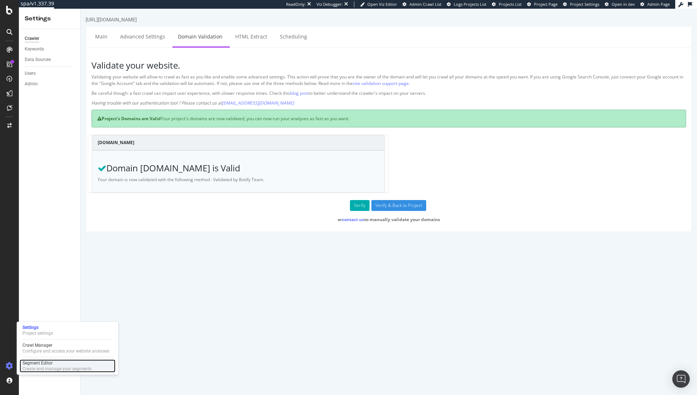
click at [49, 362] on div "Segment Editor" at bounding box center [57, 363] width 69 height 6
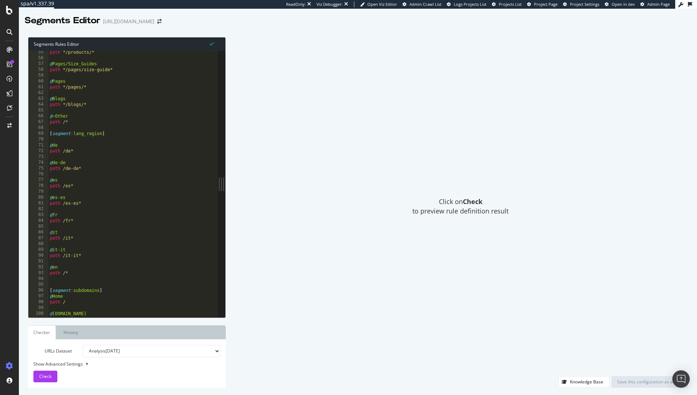
scroll to position [387, 0]
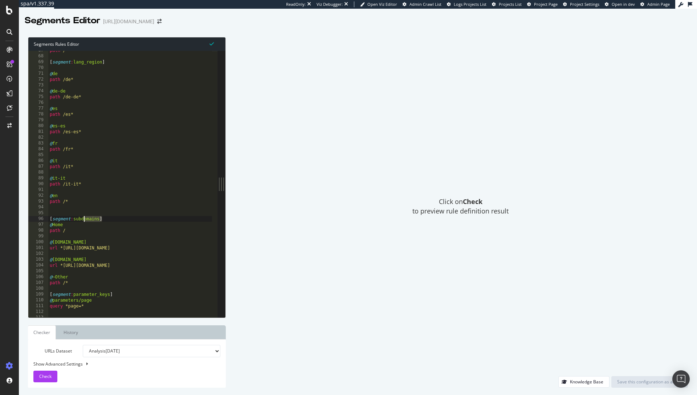
drag, startPoint x: 110, startPoint y: 217, endPoint x: 61, endPoint y: 217, distance: 48.7
click at [61, 217] on div "path /* [ segment : lang_region ] @ de path /de* @ de-de path /de-de* @ es path…" at bounding box center [142, 184] width 188 height 273
drag, startPoint x: 70, startPoint y: 224, endPoint x: 46, endPoint y: 219, distance: 24.2
click at [46, 219] on div "[segment:subdomains] 67 68 69 70 71 72 73 74 75 76 77 78 79 80 81 82 83 84 85 8…" at bounding box center [122, 184] width 189 height 266
type textarea "[segment:subdomains] @Home"
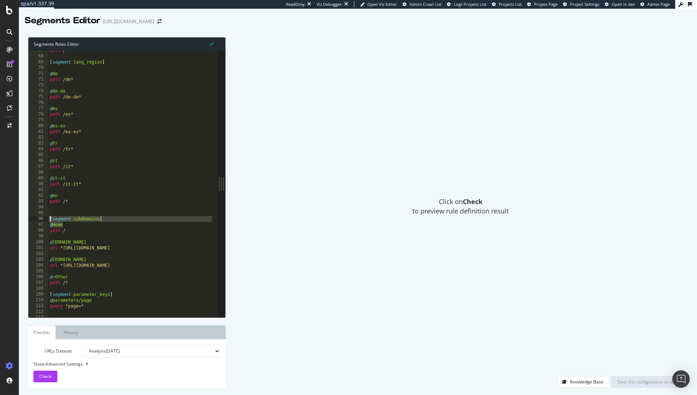
click at [9, 128] on div at bounding box center [9, 126] width 17 height 12
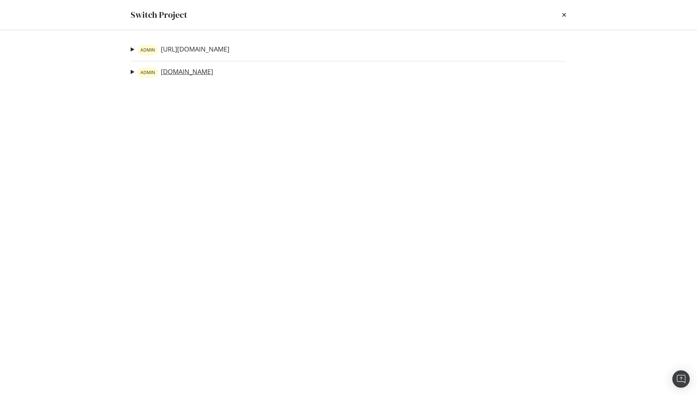
click at [192, 74] on link "ADMIN [DOMAIN_NAME]" at bounding box center [176, 73] width 76 height 10
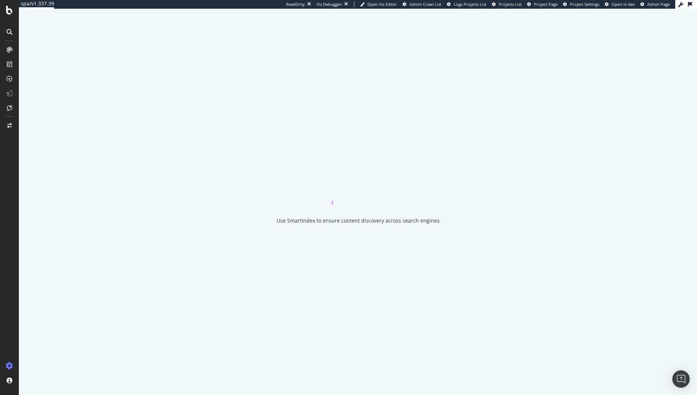
click at [356, 103] on div "Use SmartIndex to ensure content discovery across search engines" at bounding box center [358, 202] width 678 height 386
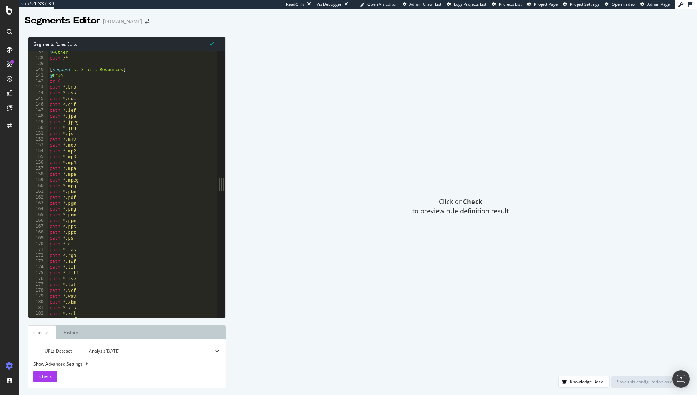
scroll to position [709, 0]
click at [57, 146] on div "@ Folders/5 path rx : ^/[^/]+/[^/]+/[^/]+/[^/]+/[^/]+ @ Folders/4 path rx : ^/[…" at bounding box center [130, 184] width 164 height 278
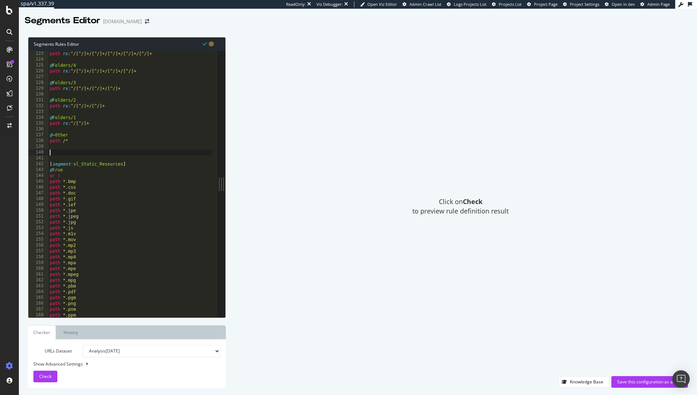
paste textarea ")"
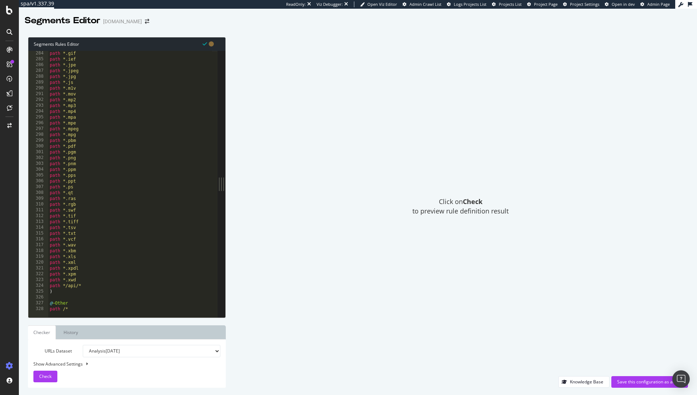
scroll to position [1644, 0]
type textarea ")"
click at [43, 373] on span "Check" at bounding box center [45, 376] width 12 height 6
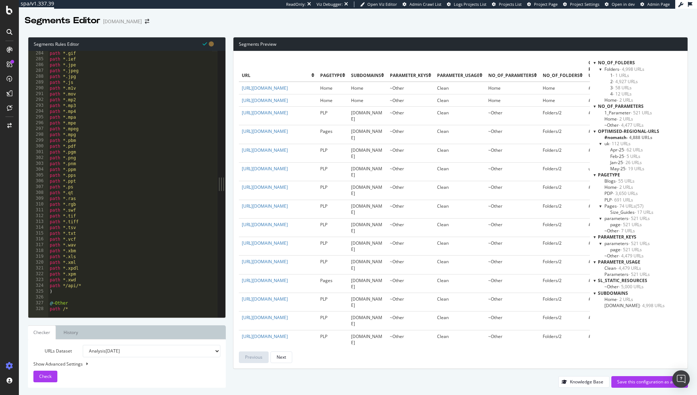
scroll to position [1, 0]
click at [617, 146] on span "- 112 URLs" at bounding box center [619, 144] width 21 height 6
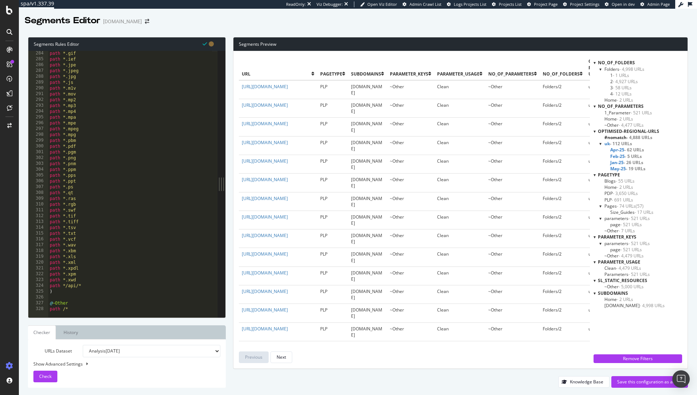
scroll to position [0, 0]
click at [622, 148] on span "[DATE] URLs" at bounding box center [627, 150] width 34 height 6
click at [632, 155] on span "- 5 URLs" at bounding box center [632, 156] width 16 height 6
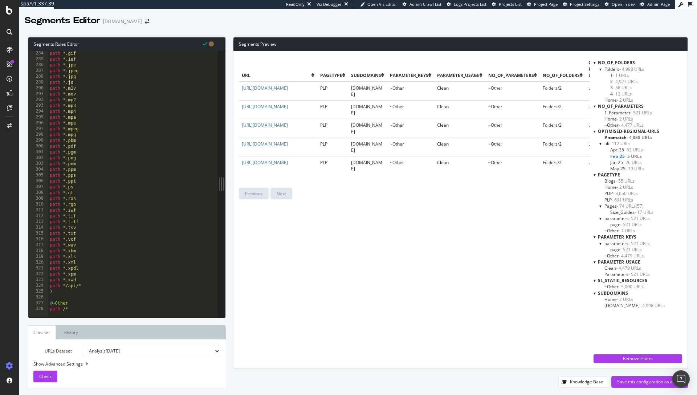
click at [631, 162] on span "- 26 URLs" at bounding box center [632, 162] width 19 height 6
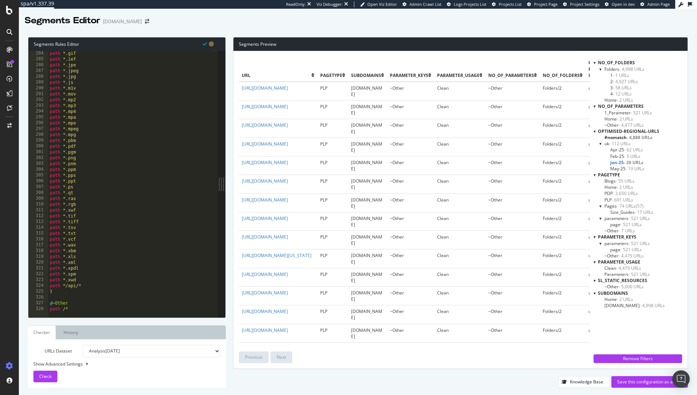
click at [634, 168] on span "- 19 URLs" at bounding box center [635, 169] width 19 height 6
click at [634, 156] on span "- 5 URLs" at bounding box center [632, 156] width 16 height 6
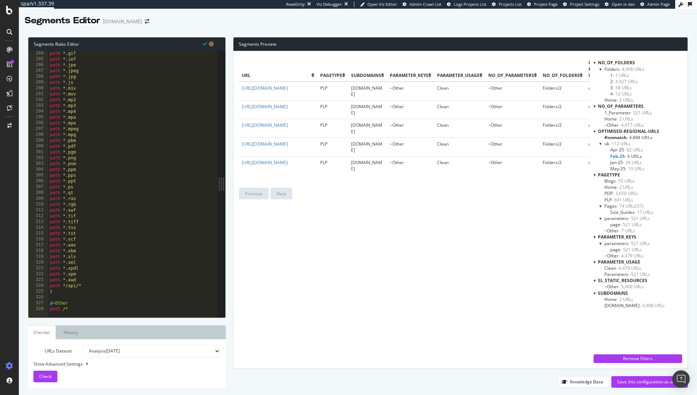
drag, startPoint x: 634, startPoint y: 162, endPoint x: 634, endPoint y: 167, distance: 4.7
click at [634, 162] on span "- 26 URLs" at bounding box center [632, 162] width 19 height 6
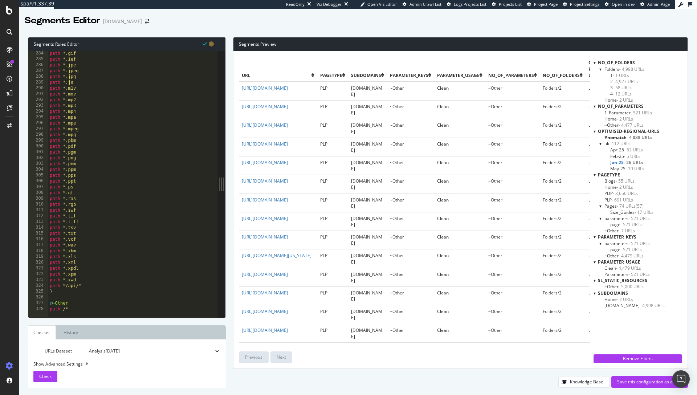
click at [634, 169] on span "- 19 URLs" at bounding box center [635, 169] width 19 height 6
click at [626, 163] on span "- 26 URLs" at bounding box center [632, 162] width 19 height 6
click at [642, 380] on div "Save this configuration as active" at bounding box center [649, 382] width 65 height 6
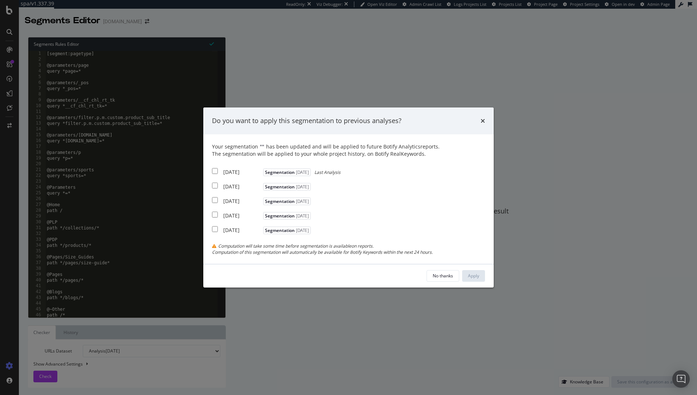
click at [252, 168] on div "[DATE]" at bounding box center [242, 171] width 38 height 7
checkbox input "true"
click at [247, 187] on div "[DATE]" at bounding box center [242, 186] width 38 height 7
checkbox input "true"
click at [247, 205] on div "Your segmentation " " has been updated and will be applied to future Botify Ana…" at bounding box center [348, 199] width 273 height 112
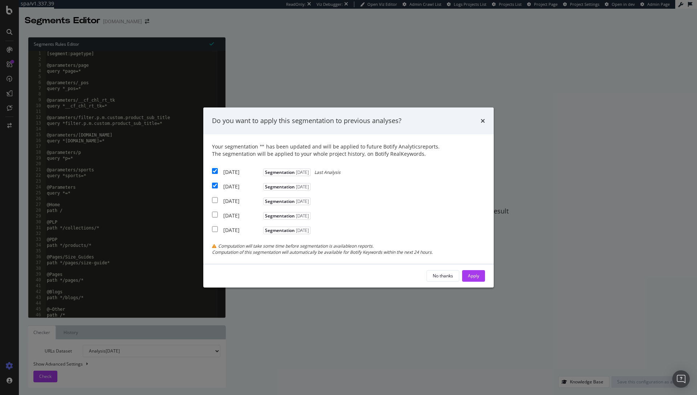
click at [248, 202] on div "[DATE]" at bounding box center [242, 201] width 38 height 7
checkbox input "true"
click at [469, 278] on div "Apply" at bounding box center [473, 276] width 11 height 6
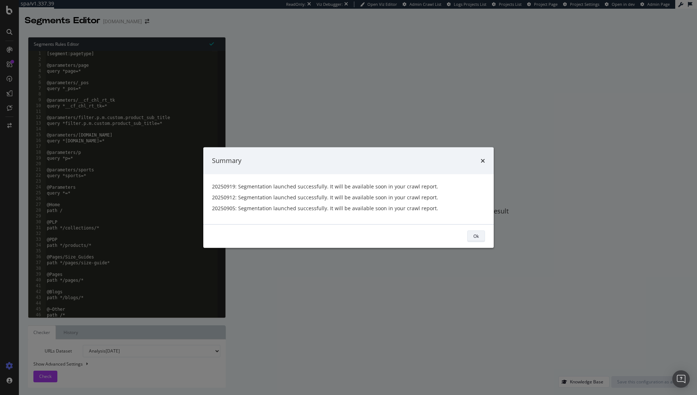
click at [474, 236] on div "Ok" at bounding box center [475, 236] width 5 height 6
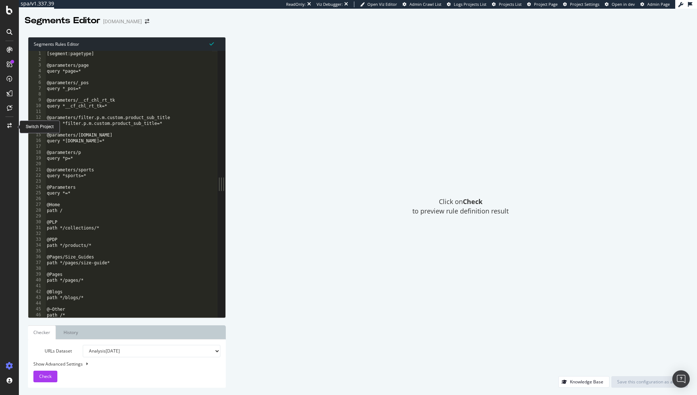
click at [11, 128] on div at bounding box center [9, 126] width 17 height 12
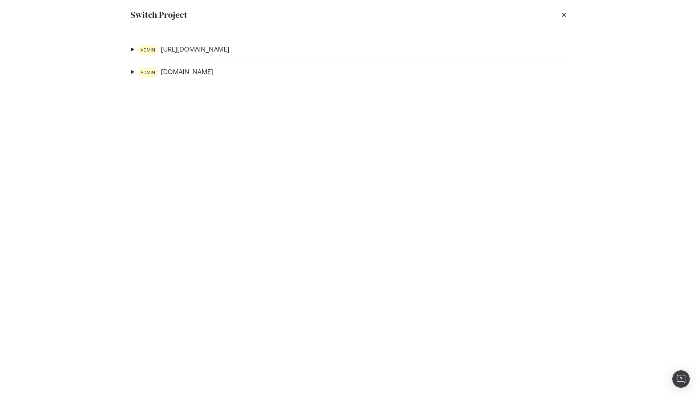
click at [198, 51] on link "ADMIN [URL][DOMAIN_NAME]" at bounding box center [184, 50] width 92 height 10
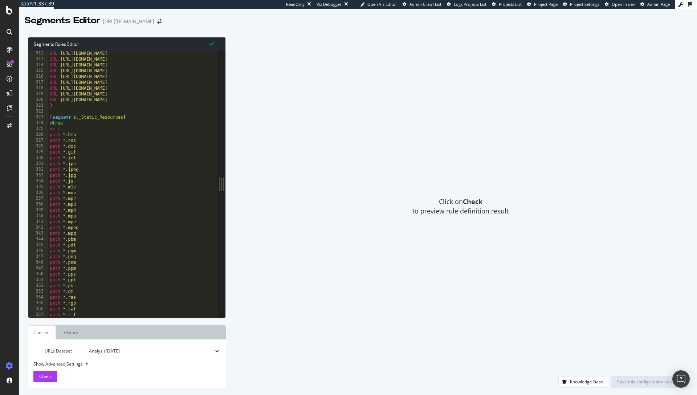
scroll to position [1806, 0]
type textarea ")"
click at [72, 109] on div "URL [URL][DOMAIN_NAME] URL [URL][DOMAIN_NAME] URL [URL][DOMAIN_NAME] URL [URL][…" at bounding box center [142, 182] width 188 height 273
click at [66, 142] on div "URL [URL][DOMAIN_NAME] URL [URL][DOMAIN_NAME] URL [URL][DOMAIN_NAME] URL [URL][…" at bounding box center [142, 181] width 188 height 273
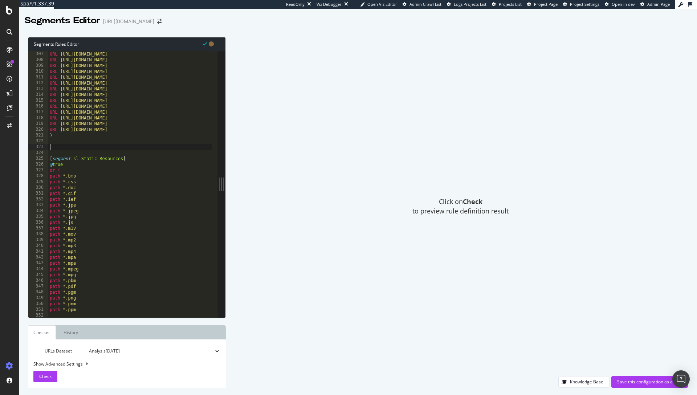
paste textarea ")"
type textarea ")"
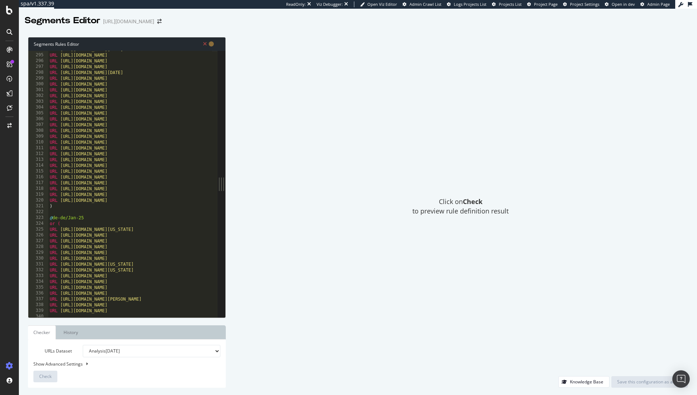
scroll to position [1706, 0]
click at [70, 212] on div "URL [URL][DOMAIN_NAME][DATE] URL [URL][DOMAIN_NAME] URL [URL][DOMAIN_NAME] URL …" at bounding box center [170, 182] width 244 height 273
paste textarea "[segment:optimised-regional-urls]"
type textarea "[segment:optimised-regional-urls]"
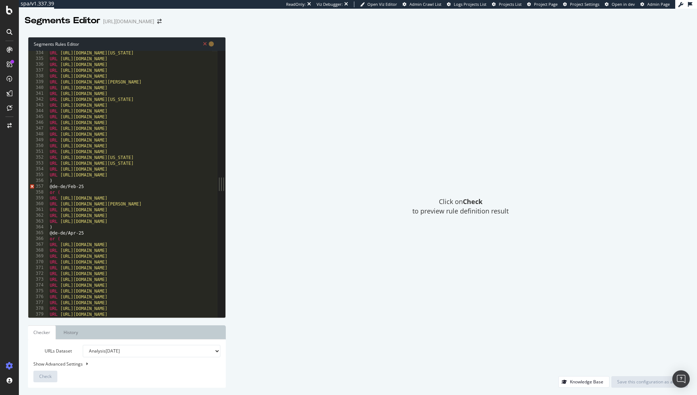
click at [63, 180] on div "URL [URL][DOMAIN_NAME][US_STATE] URL [URL][DOMAIN_NAME] URL [URL][DOMAIN_NAME] …" at bounding box center [170, 186] width 244 height 273
type textarea ")"
click at [73, 231] on div "URL [URL][DOMAIN_NAME][US_STATE] URL [URL][DOMAIN_NAME] URL [URL][DOMAIN_NAME] …" at bounding box center [170, 186] width 244 height 273
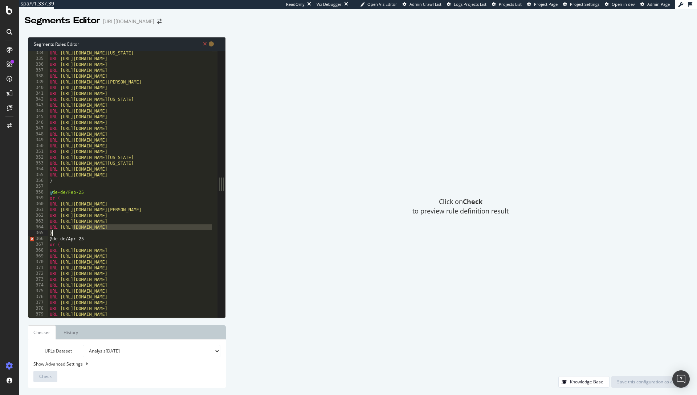
click at [73, 233] on div "URL [URL][DOMAIN_NAME][US_STATE] URL [URL][DOMAIN_NAME] URL [URL][DOMAIN_NAME] …" at bounding box center [170, 186] width 244 height 273
type textarea ")"
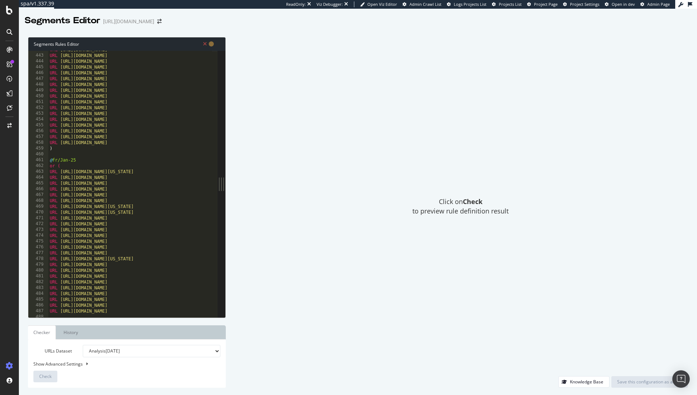
scroll to position [2660, 0]
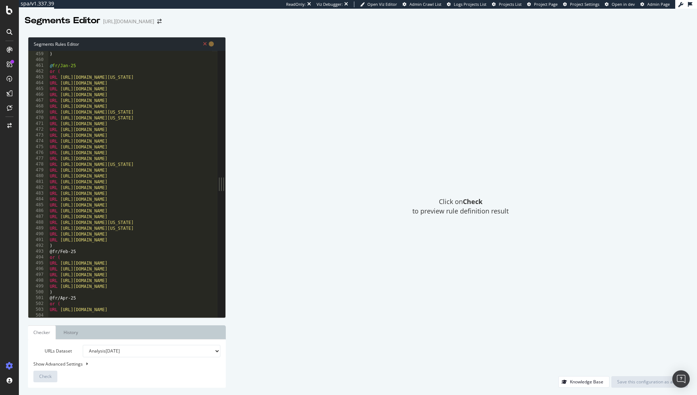
click at [64, 247] on div "URL [URL][DOMAIN_NAME] ) @ fr/Jan-25 or ( URL [URL][DOMAIN_NAME][US_STATE] URL …" at bounding box center [170, 181] width 244 height 273
type textarea ")"
click at [63, 297] on div "URL [URL][DOMAIN_NAME] ) @ fr/Jan-25 or ( URL [URL][DOMAIN_NAME][US_STATE] URL …" at bounding box center [170, 181] width 244 height 273
type textarea ")"
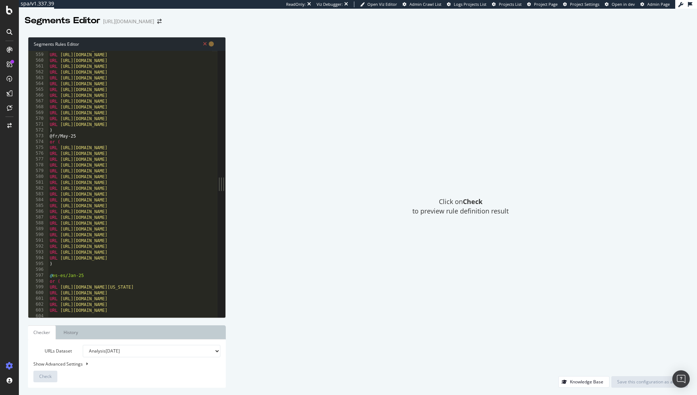
scroll to position [3240, 0]
click at [64, 126] on div "URL [URL][DOMAIN_NAME] URL [URL][DOMAIN_NAME] URL [URL][DOMAIN_NAME] URL [URL][…" at bounding box center [170, 182] width 244 height 273
click at [62, 130] on div "URL [URL][DOMAIN_NAME] URL [URL][DOMAIN_NAME] URL [URL][DOMAIN_NAME] URL [URL][…" at bounding box center [170, 182] width 244 height 273
type textarea ")"
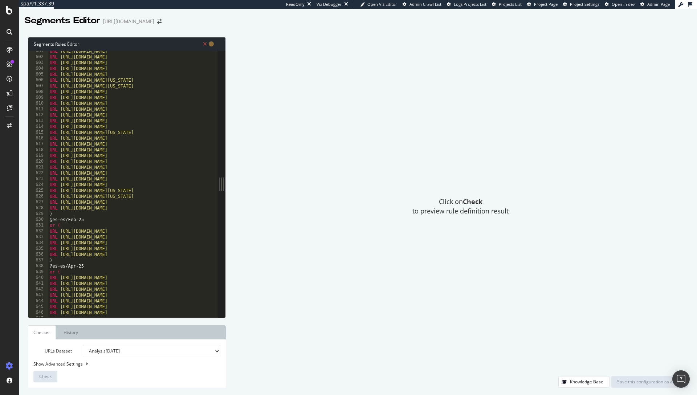
scroll to position [3488, 0]
click at [67, 212] on div "URL [URL][DOMAIN_NAME] URL [URL][DOMAIN_NAME] URL [URL][DOMAIN_NAME] URL [URL][…" at bounding box center [170, 184] width 244 height 273
type textarea ")"
click at [62, 265] on div "URL [URL][DOMAIN_NAME] URL [URL][DOMAIN_NAME] URL [URL][DOMAIN_NAME] URL [URL][…" at bounding box center [170, 184] width 244 height 273
type textarea ")"
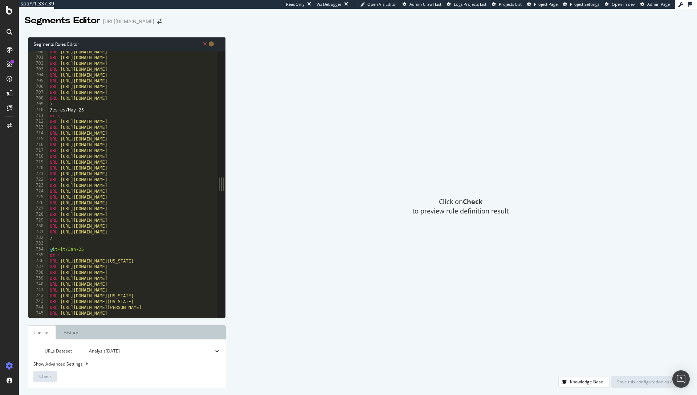
scroll to position [4062, 0]
click at [67, 104] on div "URL [URL][DOMAIN_NAME] URL [URL][DOMAIN_NAME] URL [URL][DOMAIN_NAME] URL [URL][…" at bounding box center [170, 185] width 244 height 273
type textarea ")"
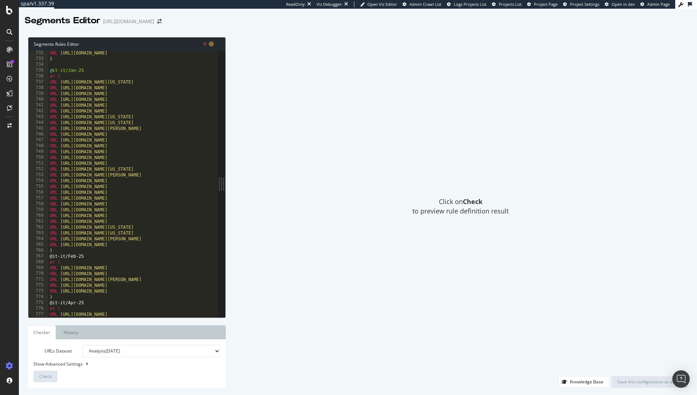
scroll to position [4247, 0]
click at [61, 250] on div "URL [URL][DOMAIN_NAME] ) @ it-it/Jan-25 or ( URL [URL][DOMAIN_NAME][US_STATE] U…" at bounding box center [170, 186] width 244 height 273
type textarea ")"
click at [59, 302] on div "URL [URL][DOMAIN_NAME] ) @ it-it/Jan-25 or ( URL [URL][DOMAIN_NAME][US_STATE] U…" at bounding box center [170, 186] width 244 height 273
type textarea ")"
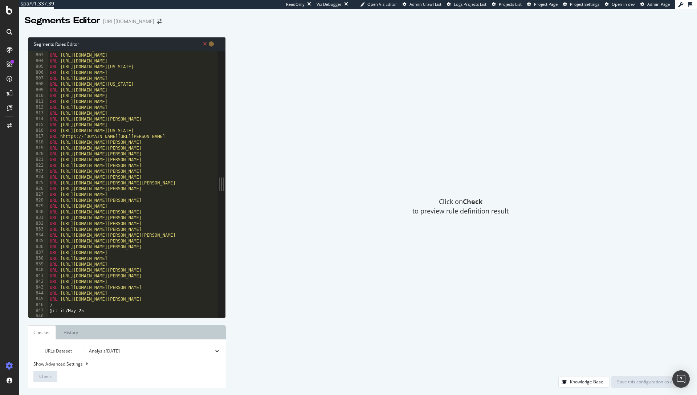
scroll to position [4742, 0]
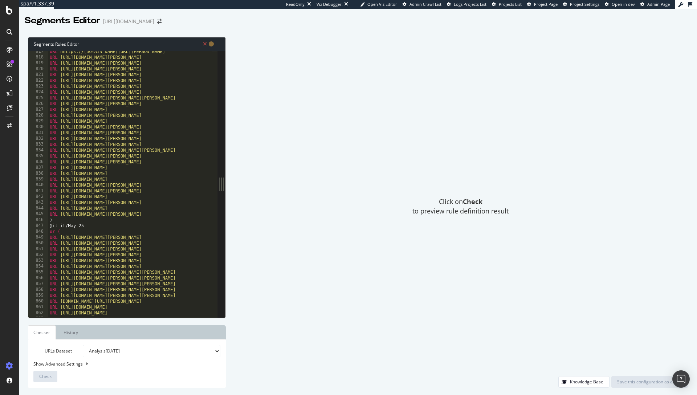
click at [63, 221] on div "URL hhttps://[DOMAIN_NAME][URL][PERSON_NAME] URL [URL][DOMAIN_NAME][PERSON_NAME…" at bounding box center [170, 185] width 244 height 273
type textarea ")"
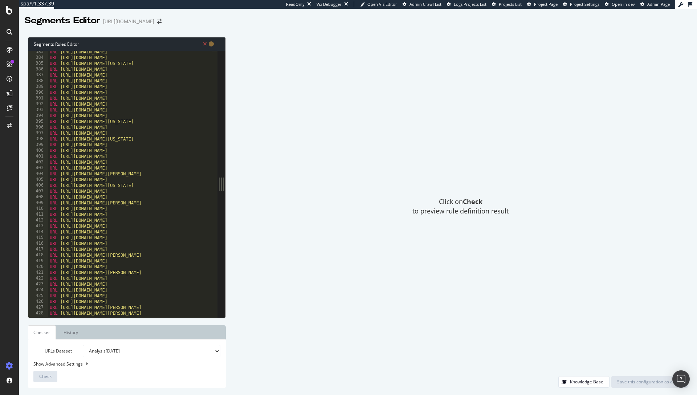
scroll to position [2323, 0]
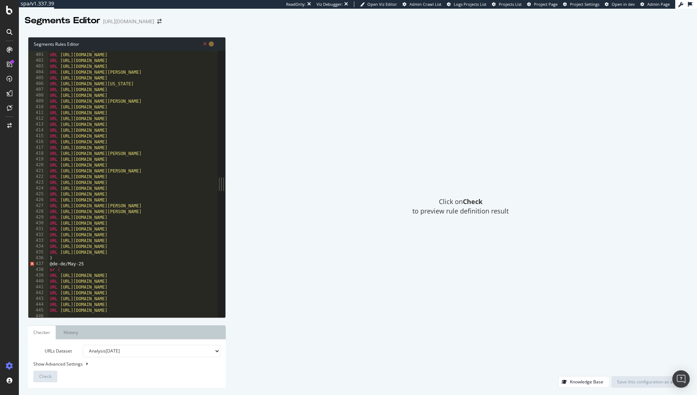
click at [60, 260] on div "URL [URL][DOMAIN_NAME] URL [URL][DOMAIN_NAME] URL [URL][DOMAIN_NAME] URL [URL][…" at bounding box center [170, 182] width 244 height 273
type textarea ")"
click at [44, 379] on span "Check" at bounding box center [45, 376] width 12 height 6
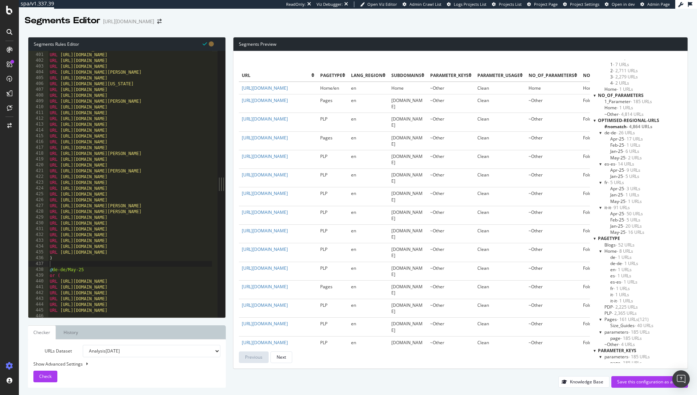
scroll to position [177, 0]
click at [624, 134] on span "- 26 URLs" at bounding box center [625, 134] width 19 height 6
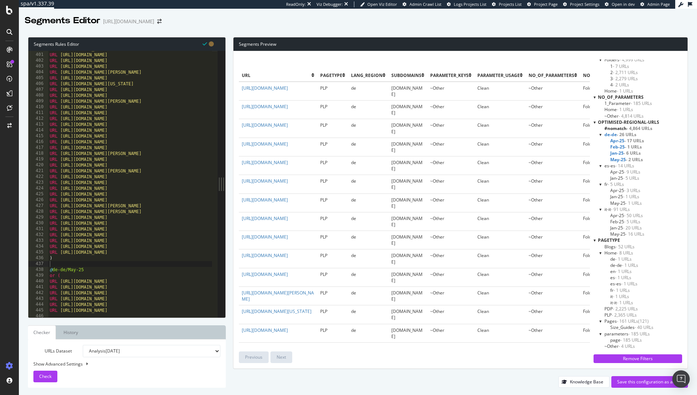
click at [631, 165] on div "es-es - 14 URLs" at bounding box center [640, 166] width 83 height 6
click at [623, 166] on span "- 14 URLs" at bounding box center [624, 166] width 19 height 6
click at [611, 184] on span "- 5 URLs" at bounding box center [616, 184] width 16 height 6
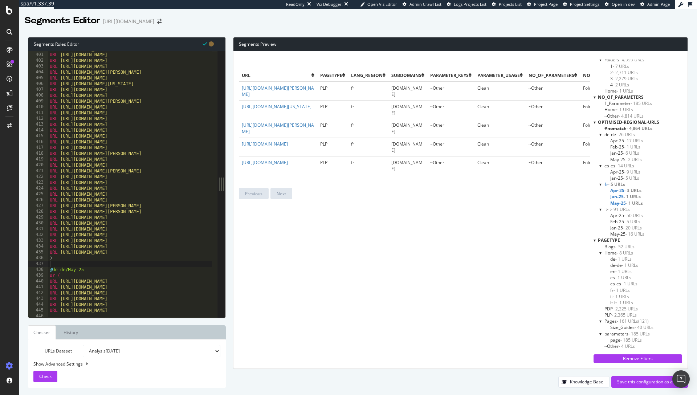
click at [618, 209] on span "- 91 URLs" at bounding box center [620, 209] width 19 height 6
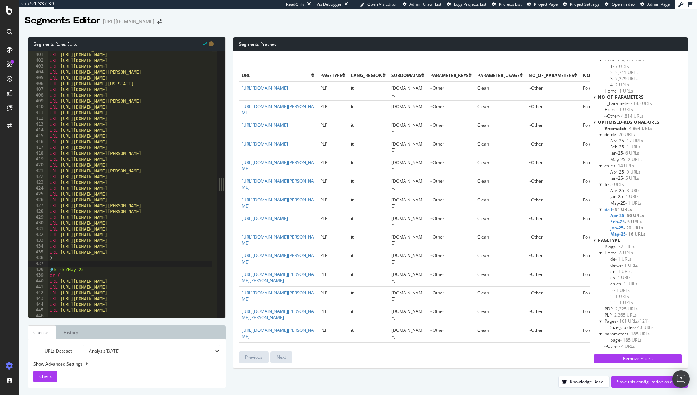
click at [615, 141] on span "[DATE] URLs" at bounding box center [626, 141] width 33 height 6
click at [617, 147] on span "Feb-25 - 1 URLs" at bounding box center [625, 147] width 30 height 6
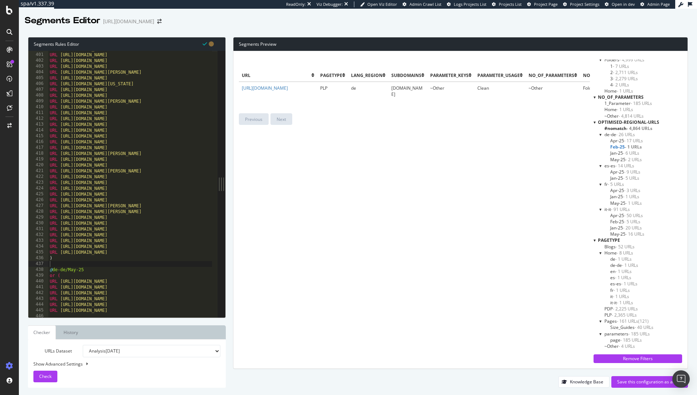
click at [615, 153] on span "Jan-25 - 6 URLs" at bounding box center [624, 153] width 29 height 6
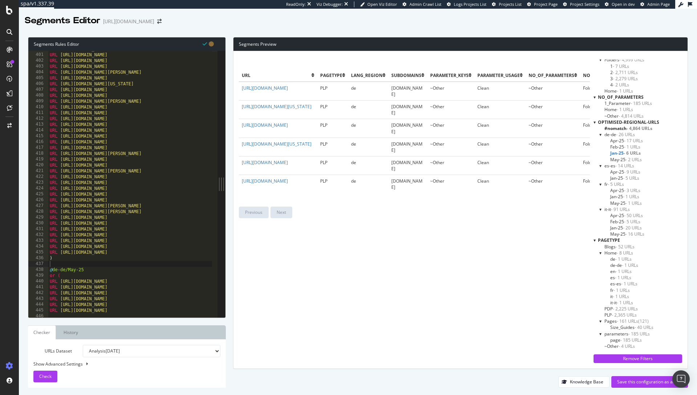
click at [616, 159] on span "May-25 - 2 URLs" at bounding box center [626, 159] width 32 height 6
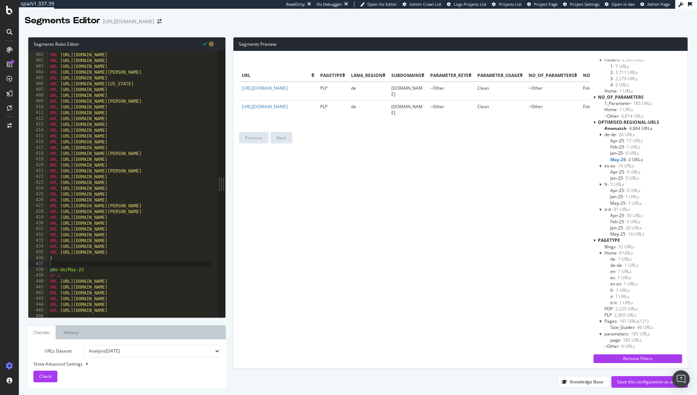
click at [624, 174] on span "- 9 URLs" at bounding box center [632, 172] width 16 height 6
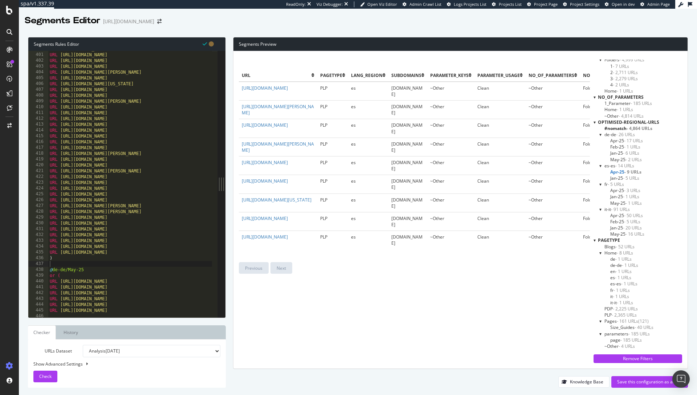
click at [623, 178] on span "- 5 URLs" at bounding box center [631, 178] width 16 height 6
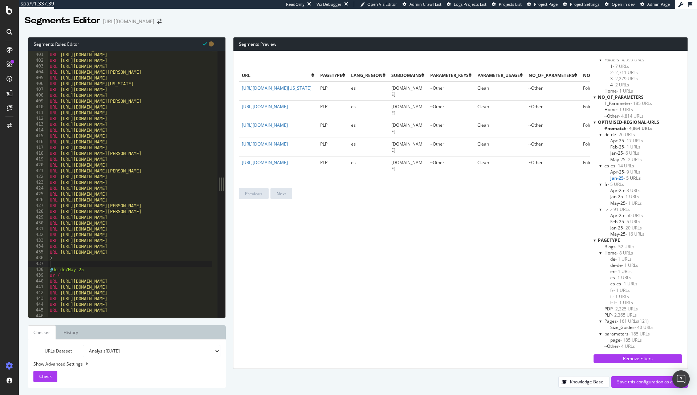
click at [624, 192] on span "- 3 URLs" at bounding box center [632, 190] width 16 height 6
click at [623, 195] on span "- 1 URLs" at bounding box center [631, 197] width 16 height 6
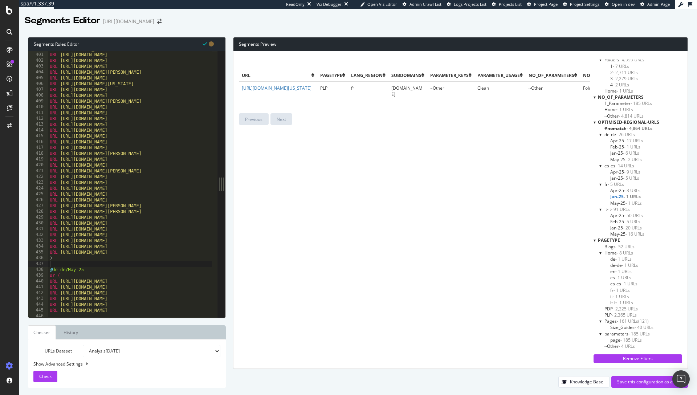
click at [620, 205] on span "May-25 - 1 URLs" at bounding box center [626, 203] width 32 height 6
click at [624, 217] on span "- 50 URLs" at bounding box center [633, 215] width 19 height 6
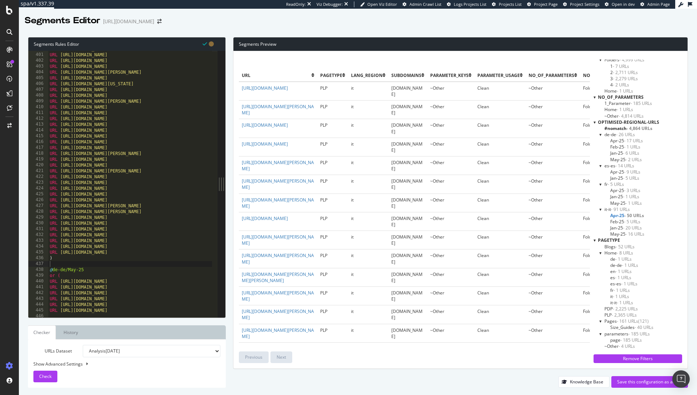
click at [624, 223] on span "- 5 URLs" at bounding box center [632, 222] width 16 height 6
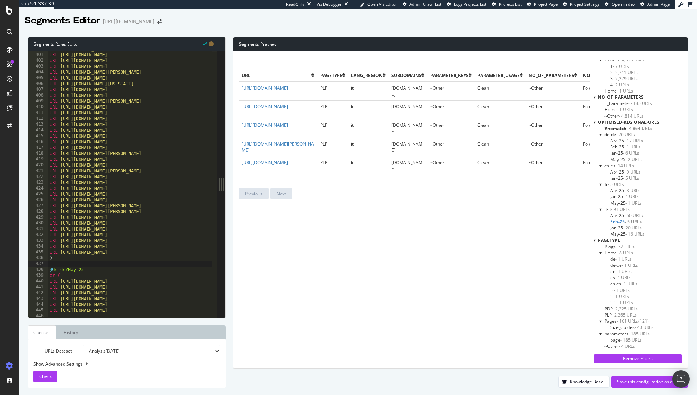
click at [623, 229] on span "- 20 URLs" at bounding box center [632, 228] width 19 height 6
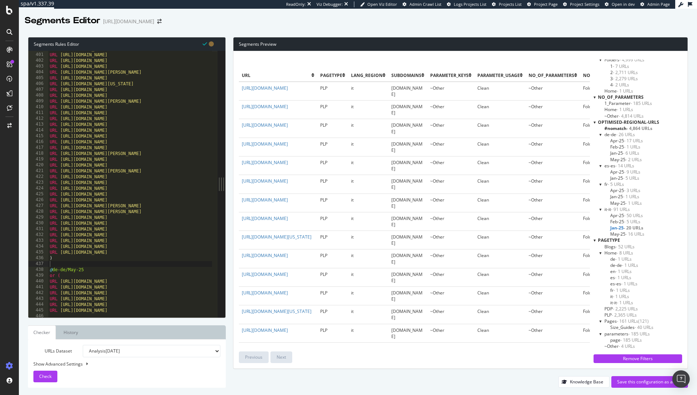
click at [626, 233] on span "- 16 URLs" at bounding box center [635, 234] width 19 height 6
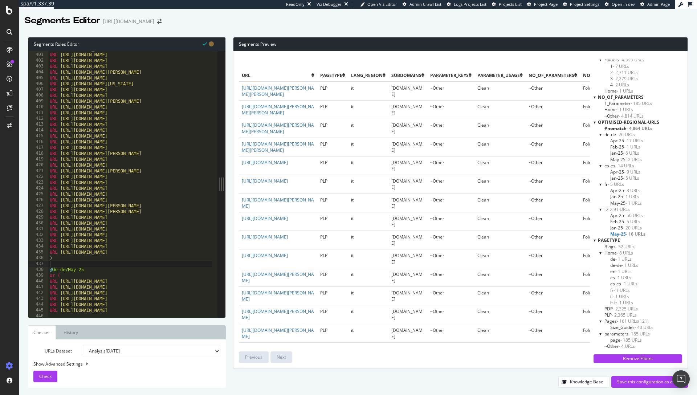
click at [617, 247] on span "- 52 URLs" at bounding box center [625, 247] width 19 height 6
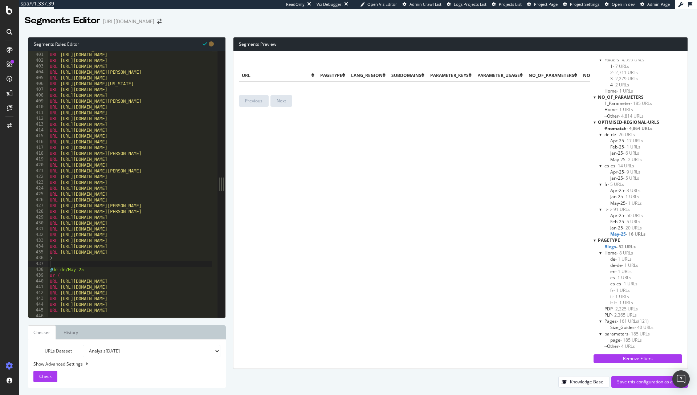
click at [617, 231] on span "[DATE] URLs" at bounding box center [627, 234] width 35 height 6
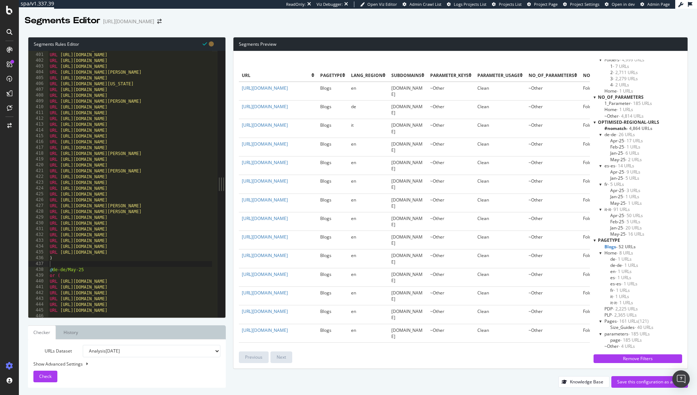
click at [618, 226] on span "[DATE] URLs" at bounding box center [626, 228] width 32 height 6
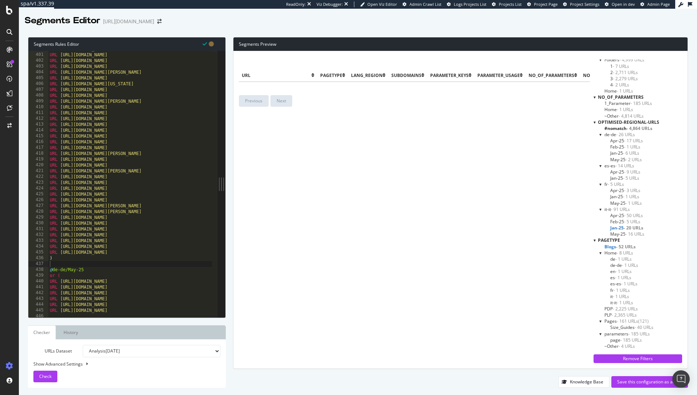
click at [618, 219] on span "Feb-25 - 5 URLs" at bounding box center [625, 222] width 30 height 6
click at [618, 213] on span "[DATE] URLs" at bounding box center [626, 215] width 33 height 6
click at [617, 210] on span "- 91 URLs" at bounding box center [620, 209] width 19 height 6
click at [625, 216] on span "- 50 URLs" at bounding box center [634, 215] width 20 height 6
click at [627, 222] on span "- 5 URLs" at bounding box center [632, 222] width 16 height 6
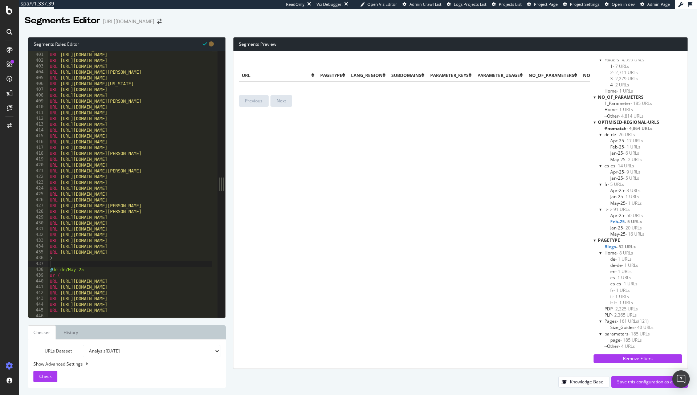
click at [628, 229] on span "- 20 URLs" at bounding box center [632, 228] width 19 height 6
click at [630, 234] on span "- 16 URLs" at bounding box center [635, 234] width 19 height 6
click at [623, 228] on span "- 20 URLs" at bounding box center [632, 228] width 19 height 6
click at [624, 222] on span "- 5 URLs" at bounding box center [632, 222] width 16 height 6
click at [624, 215] on span "- 50 URLs" at bounding box center [633, 215] width 19 height 6
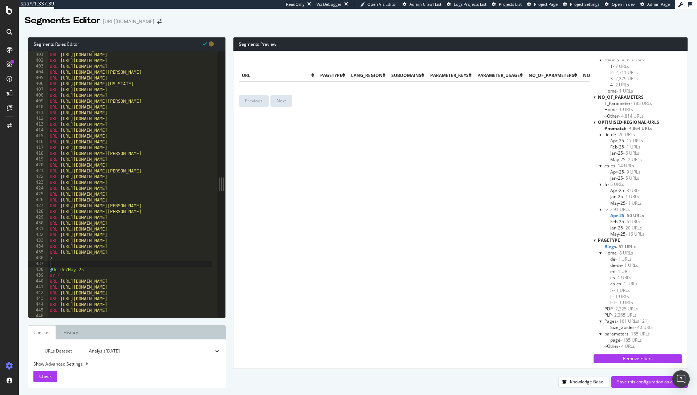
click at [619, 209] on span "- 91 URLs" at bounding box center [620, 209] width 19 height 6
click at [632, 381] on div "Save this configuration as active" at bounding box center [649, 382] width 65 height 6
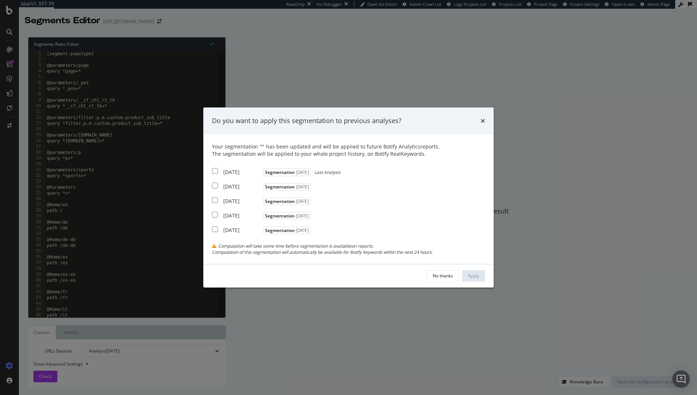
click at [239, 171] on div "[DATE]" at bounding box center [242, 171] width 38 height 7
checkbox input "true"
click at [234, 185] on div "[DATE]" at bounding box center [242, 186] width 38 height 7
checkbox input "true"
click at [235, 207] on div "Your segmentation " " has been updated and will be applied to future Botify Ana…" at bounding box center [348, 199] width 273 height 112
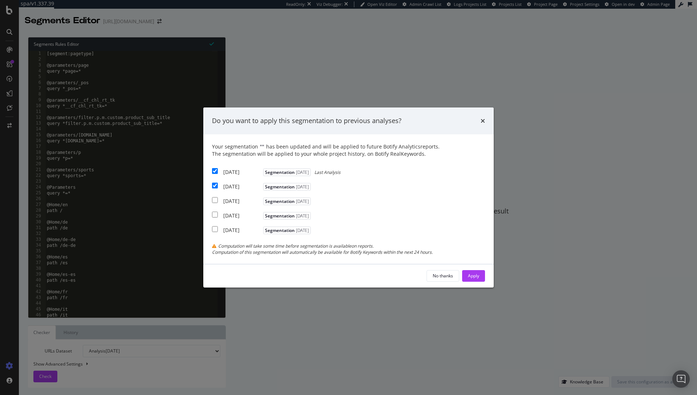
click at [237, 203] on div "[DATE]" at bounding box center [242, 201] width 38 height 7
checkbox input "true"
click at [468, 276] on div "Apply" at bounding box center [473, 276] width 11 height 6
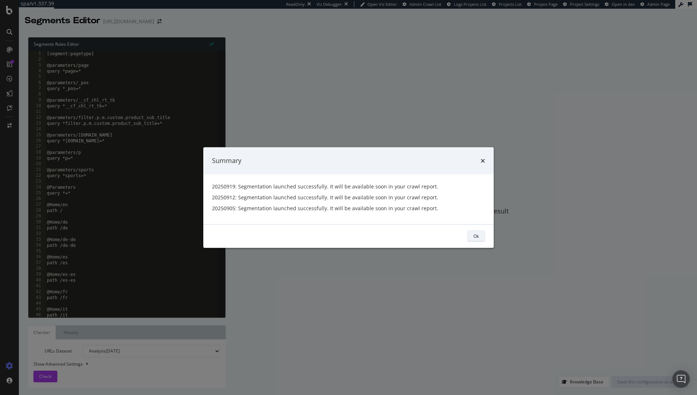
click at [475, 238] on div "Ok" at bounding box center [475, 236] width 5 height 6
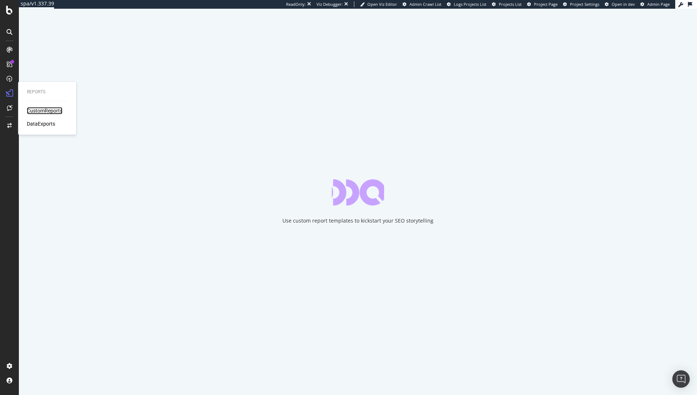
click at [41, 107] on div "CustomReports" at bounding box center [45, 110] width 36 height 7
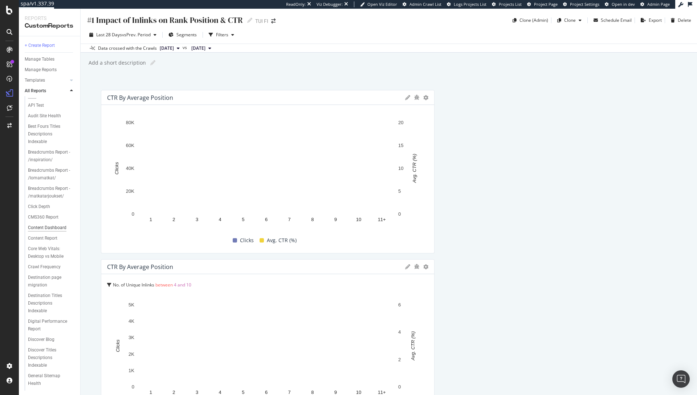
scroll to position [373, 0]
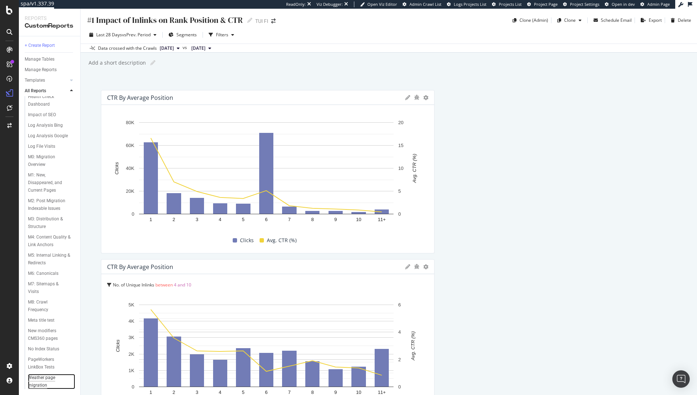
click at [42, 375] on div "Weather page migration" at bounding box center [48, 381] width 41 height 15
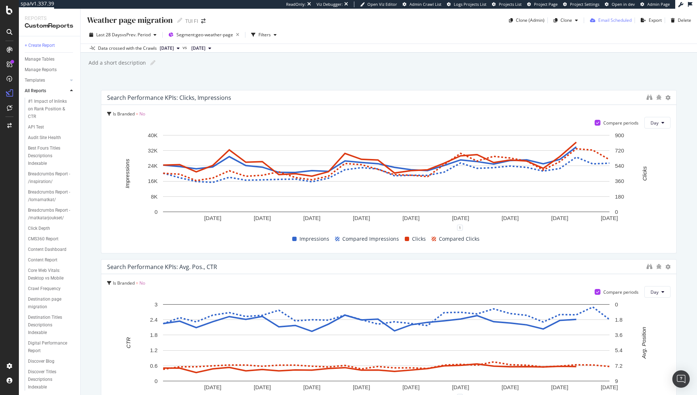
click at [604, 18] on div "Email Scheduled" at bounding box center [614, 20] width 33 height 6
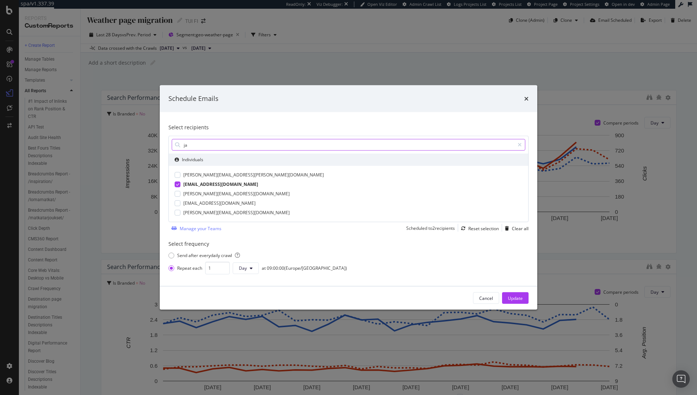
type input "j"
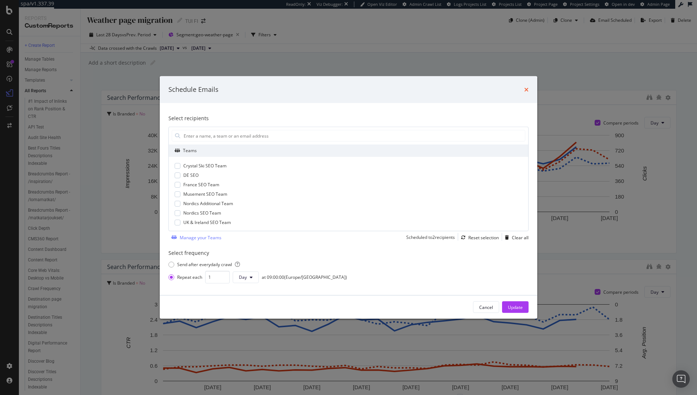
click at [525, 89] on icon "times" at bounding box center [526, 90] width 4 height 6
